Goal: Transaction & Acquisition: Purchase product/service

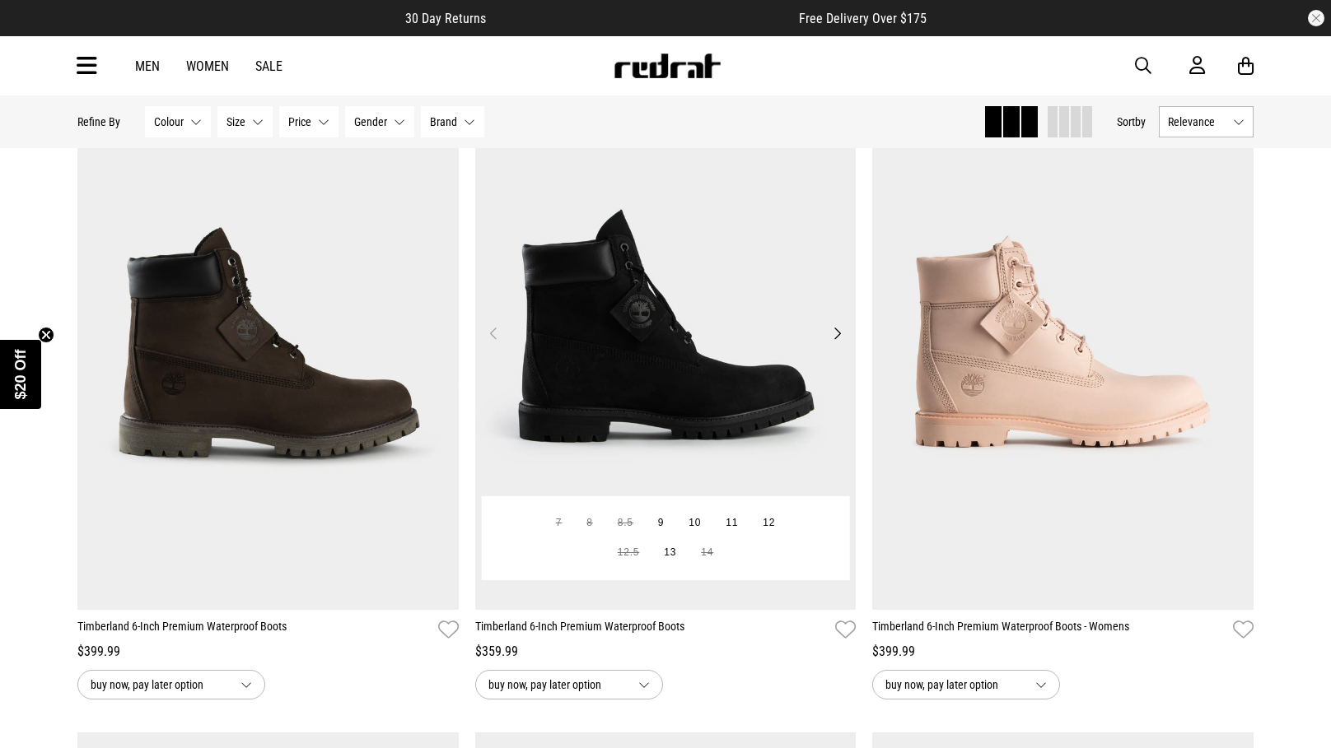
click at [836, 332] on button "Next" at bounding box center [837, 334] width 21 height 20
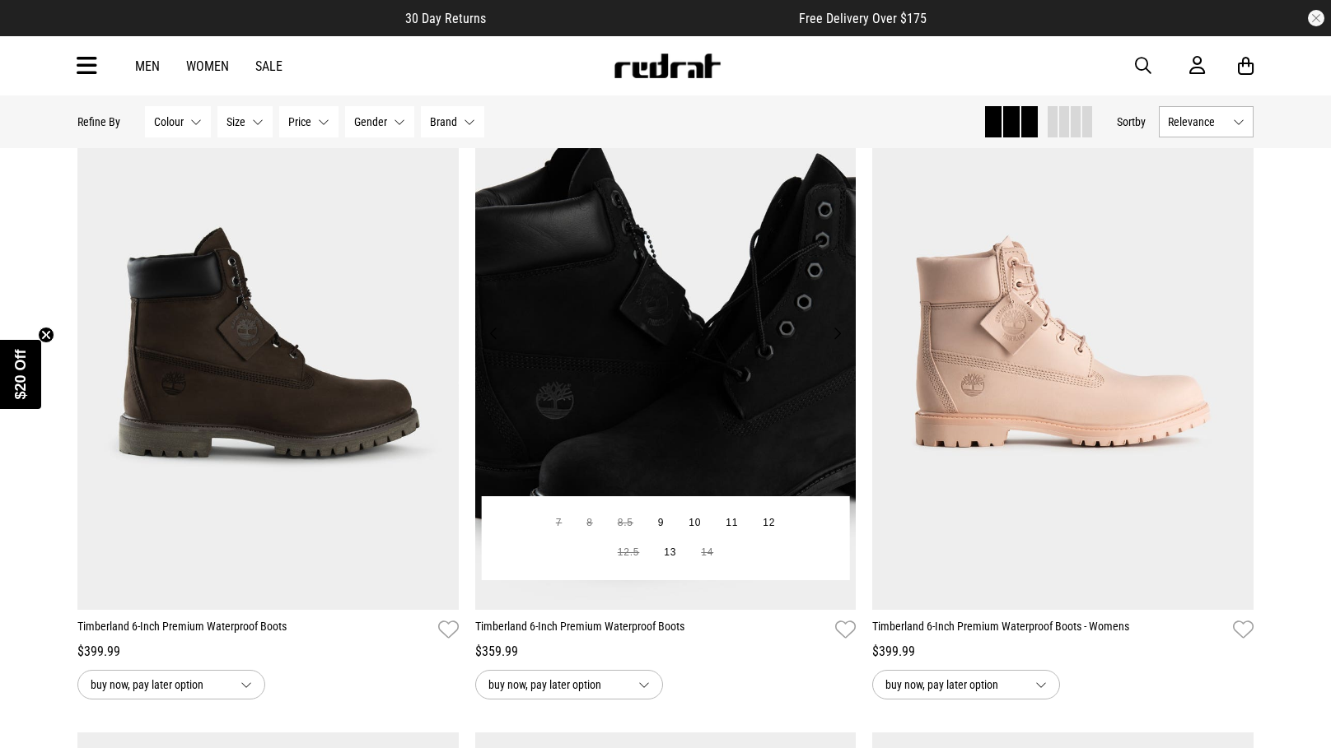
click at [836, 332] on button "Next" at bounding box center [837, 334] width 21 height 20
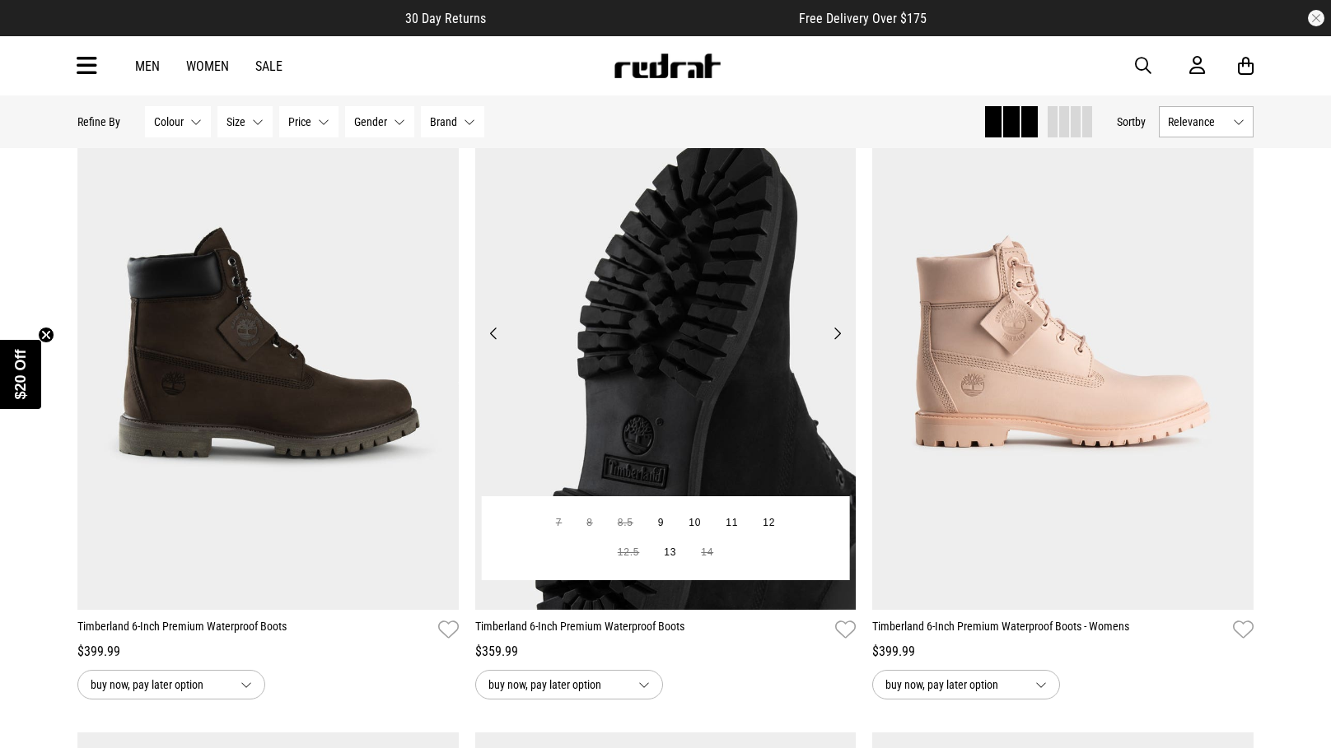
click at [836, 332] on button "Next" at bounding box center [837, 334] width 21 height 20
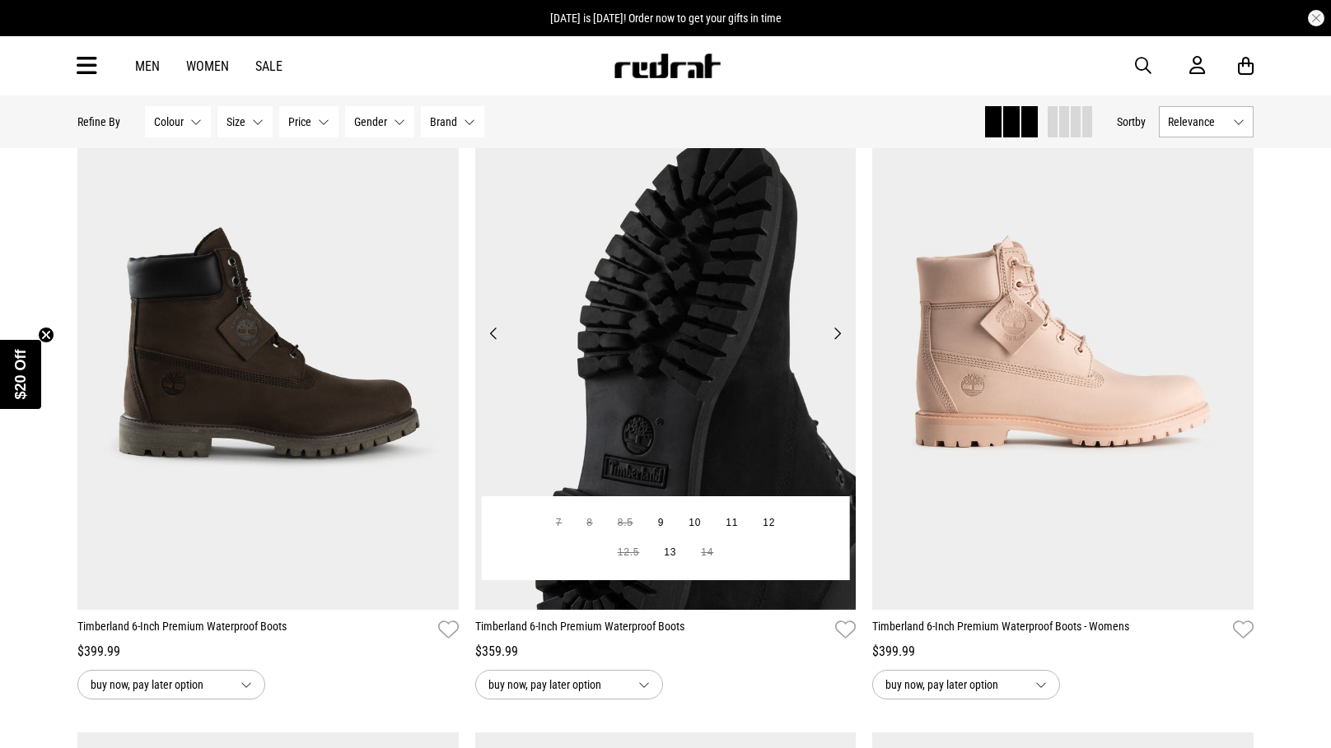
click at [836, 332] on button "Next" at bounding box center [837, 334] width 21 height 20
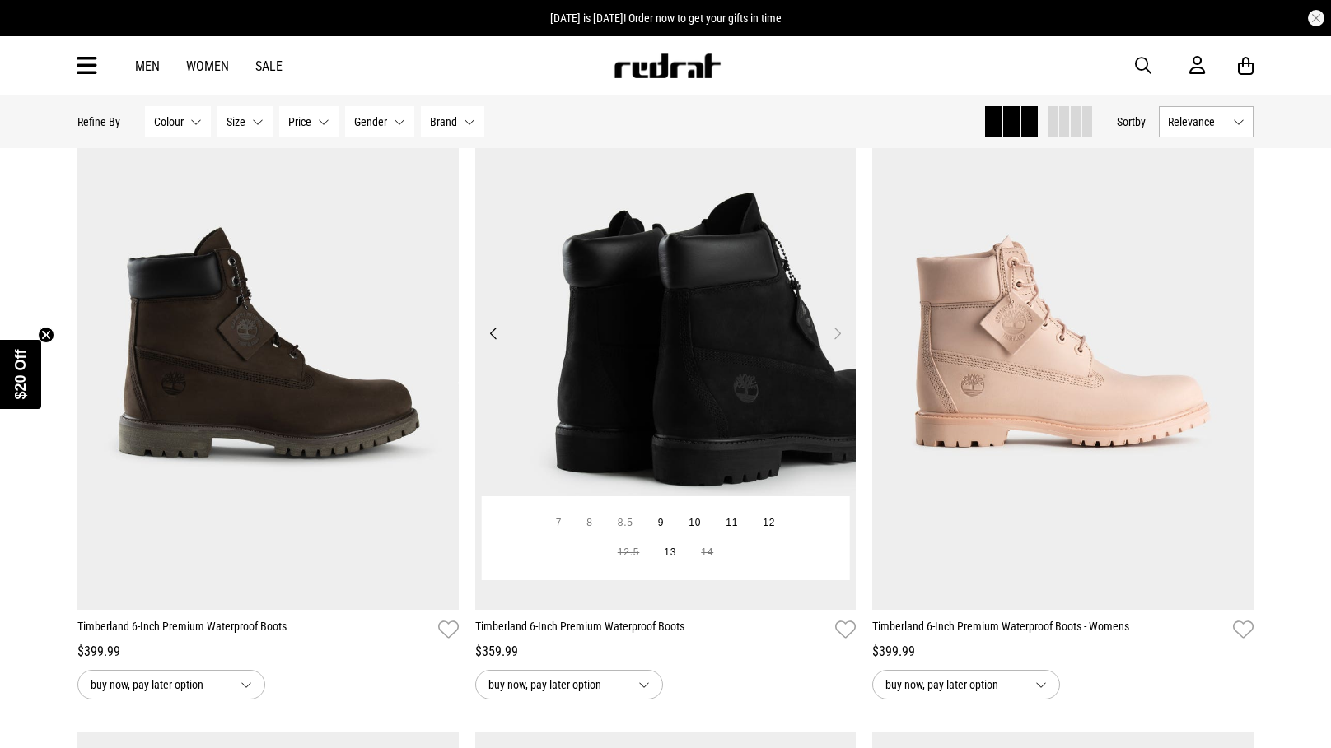
click at [836, 332] on button "Next" at bounding box center [837, 334] width 21 height 20
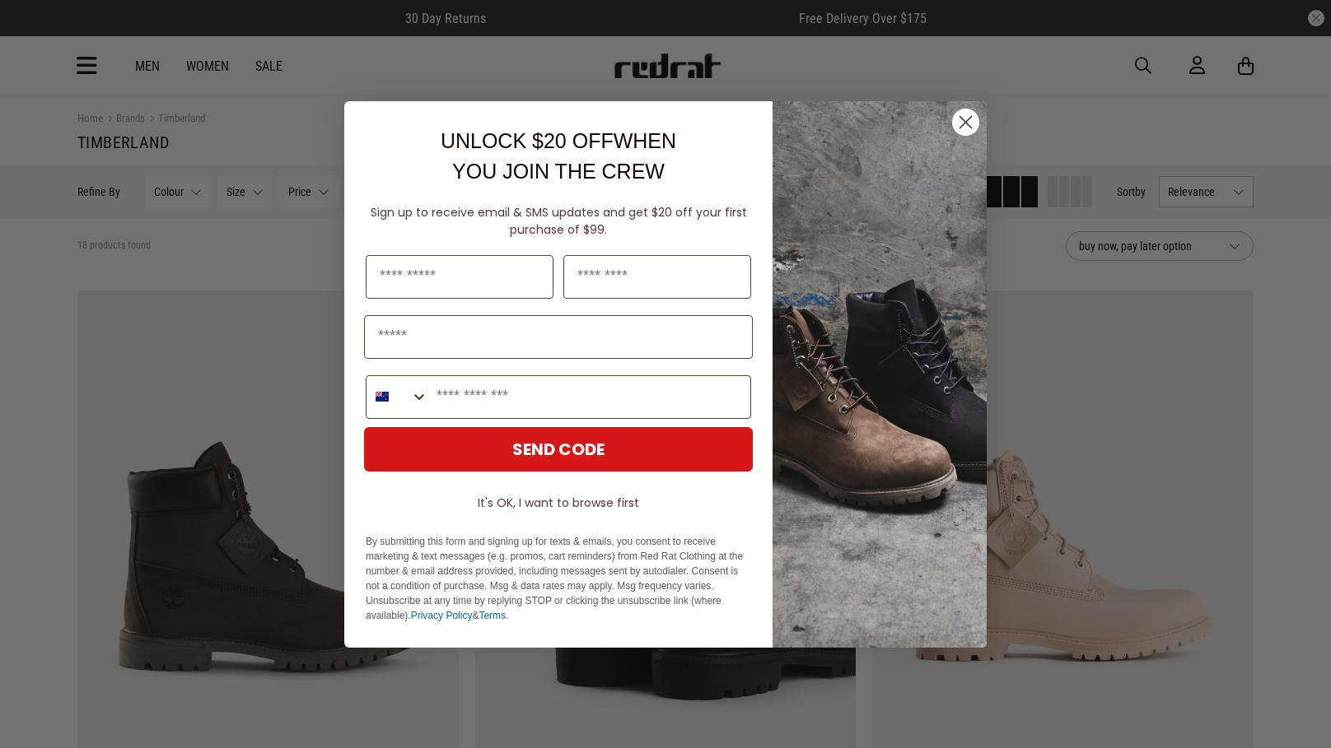
click at [963, 116] on circle "Close dialog" at bounding box center [965, 121] width 27 height 27
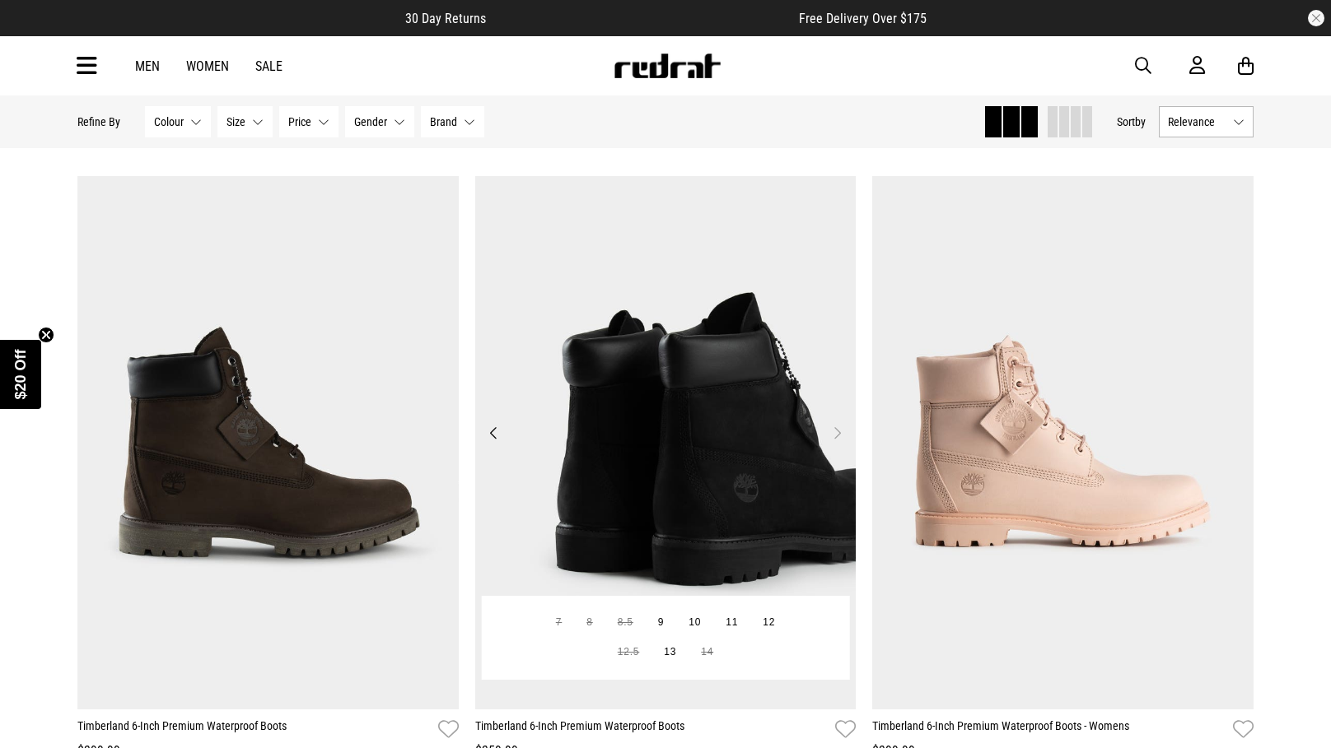
scroll to position [156, 0]
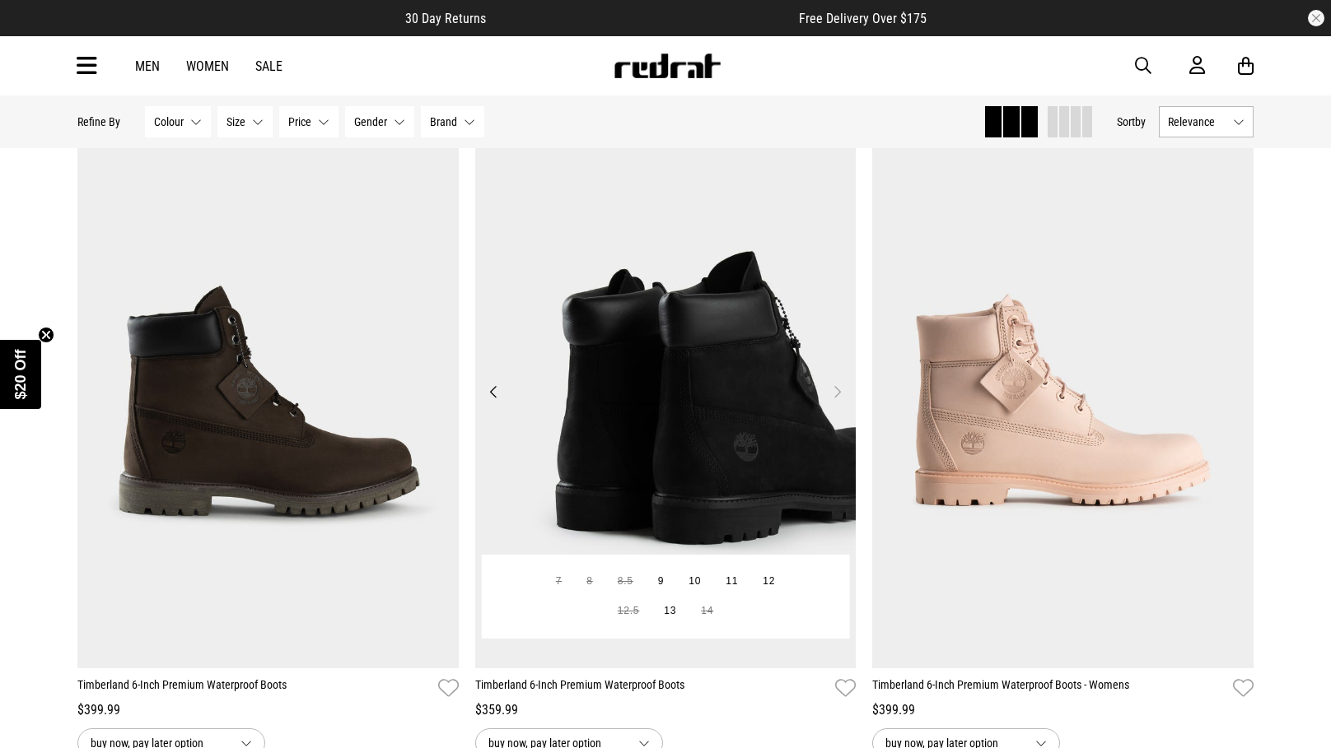
click at [642, 382] on img at bounding box center [665, 402] width 381 height 534
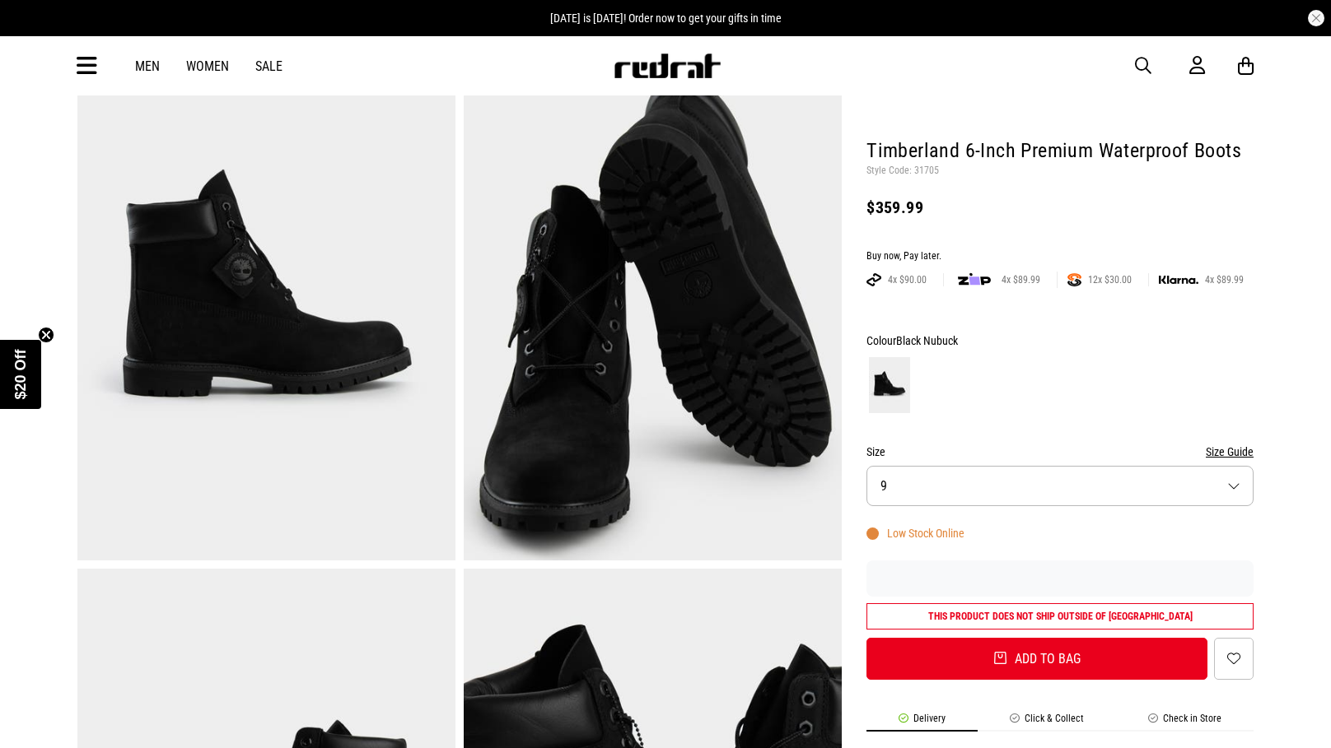
scroll to position [111, 0]
click at [1074, 277] on img at bounding box center [1074, 280] width 14 height 13
click at [1076, 284] on img at bounding box center [1074, 280] width 14 height 13
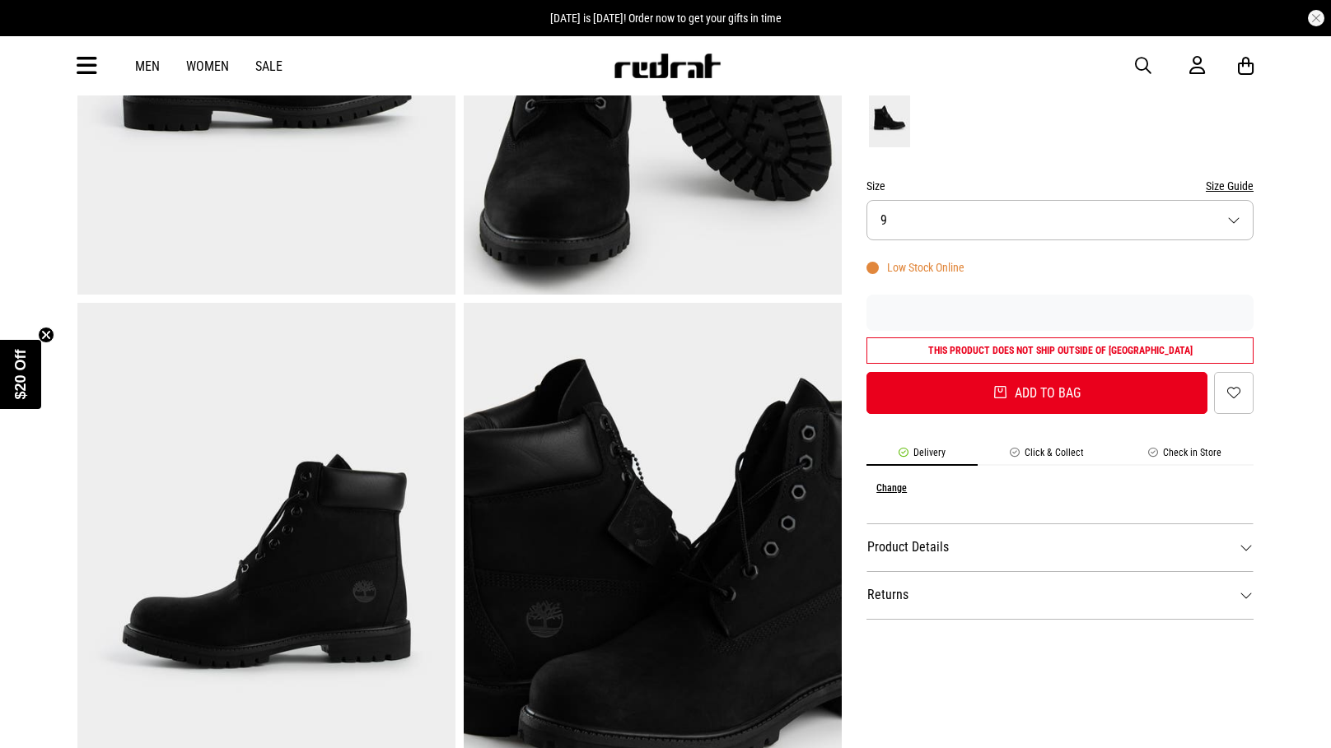
scroll to position [379, 0]
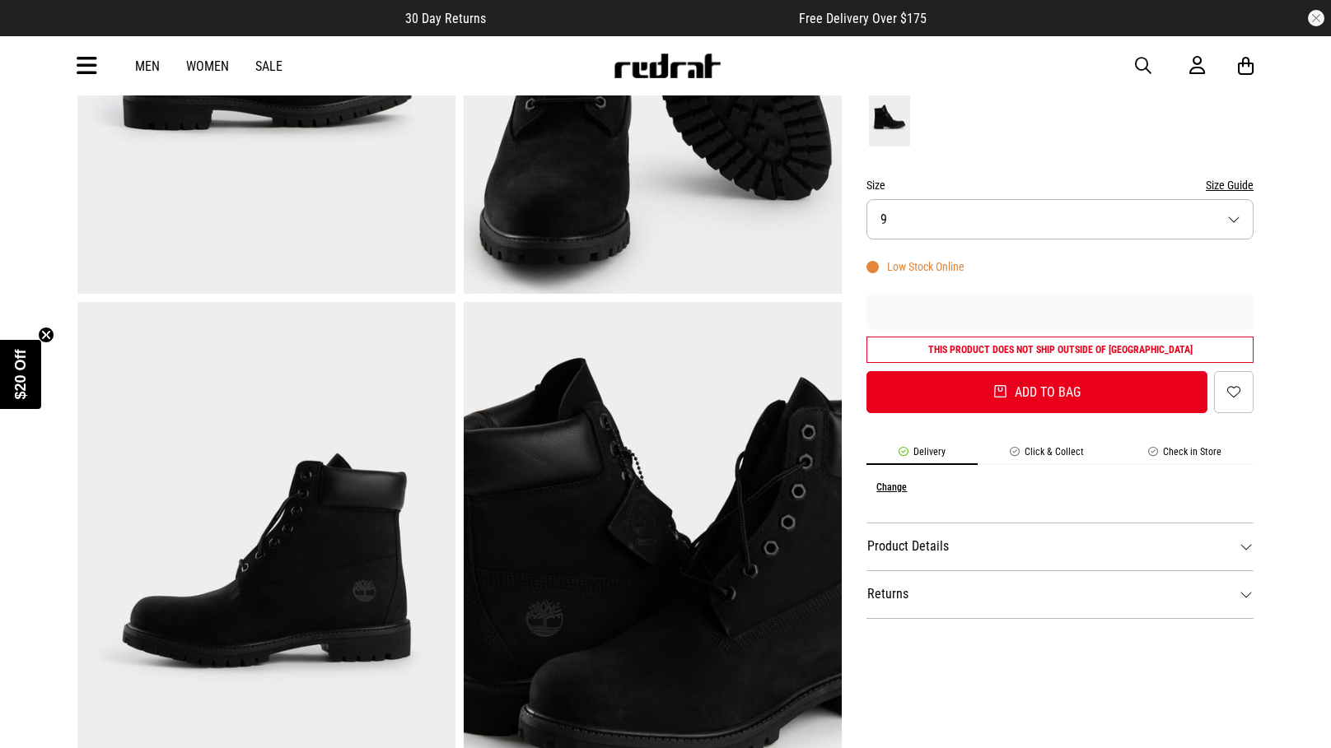
click at [1053, 450] on li "Click & Collect" at bounding box center [1046, 455] width 138 height 19
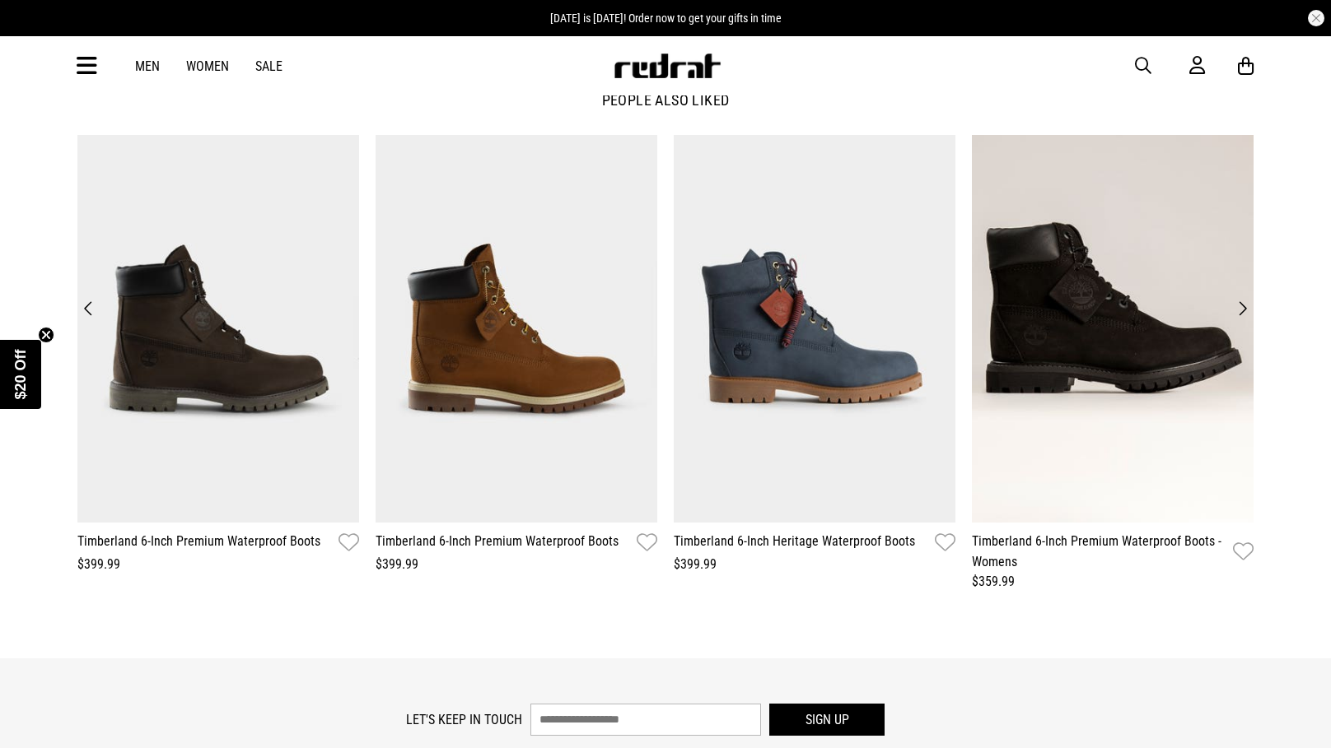
scroll to position [1989, 0]
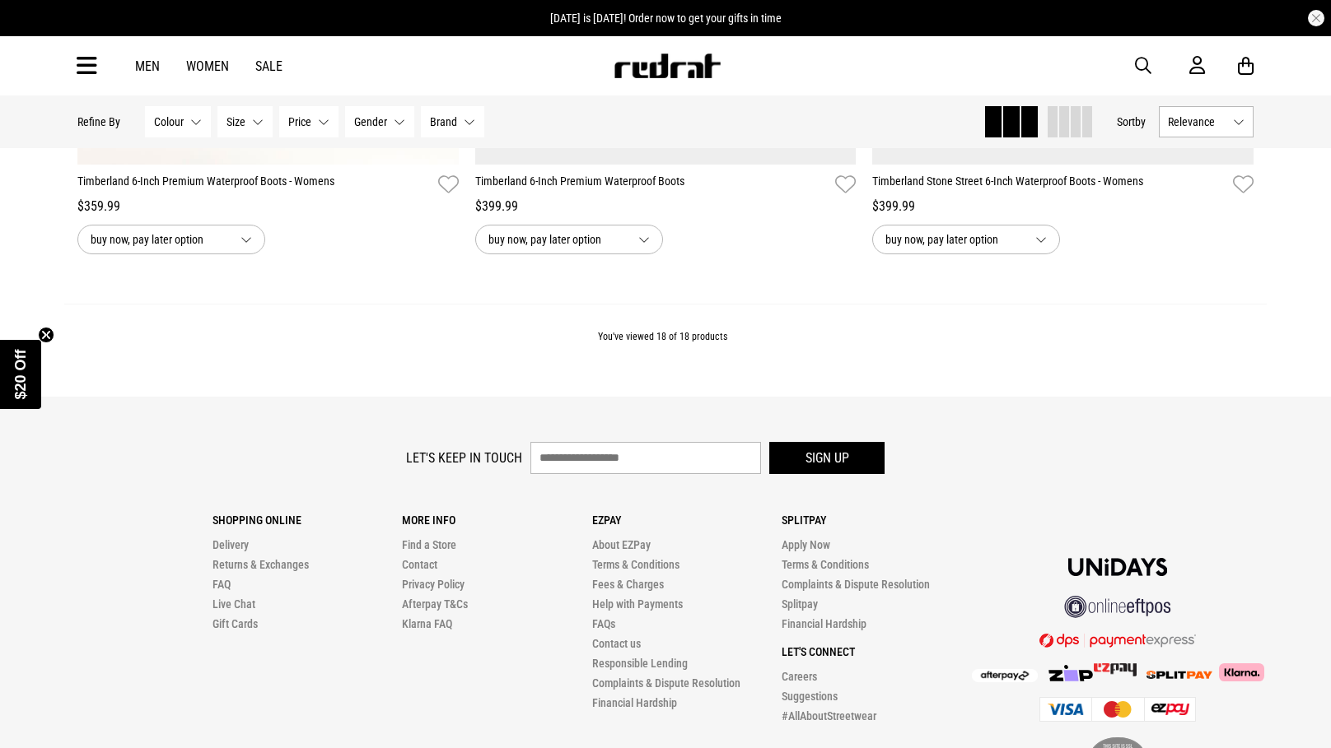
scroll to position [3818, 0]
